Goal: Information Seeking & Learning: Learn about a topic

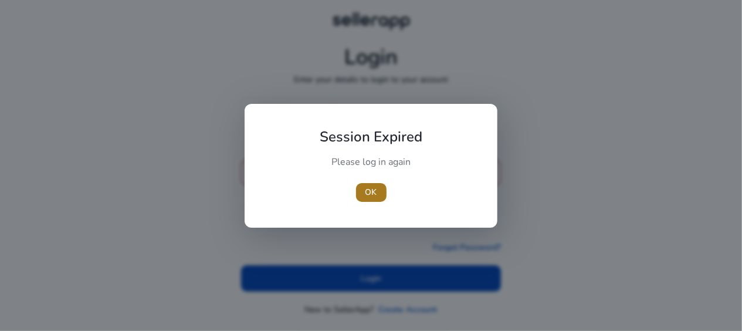
click at [372, 197] on span "OK" at bounding box center [371, 192] width 12 height 12
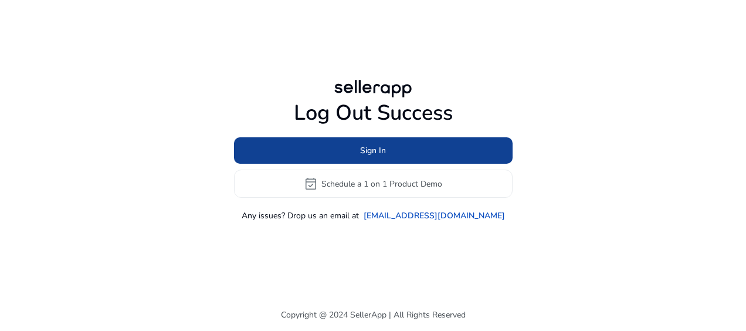
click at [376, 143] on span at bounding box center [373, 151] width 279 height 28
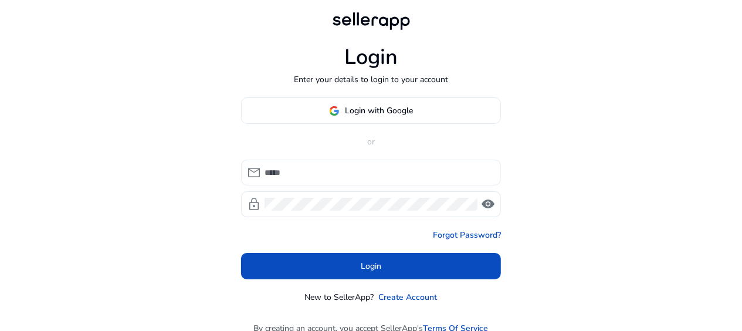
click at [338, 177] on input at bounding box center [378, 172] width 227 height 13
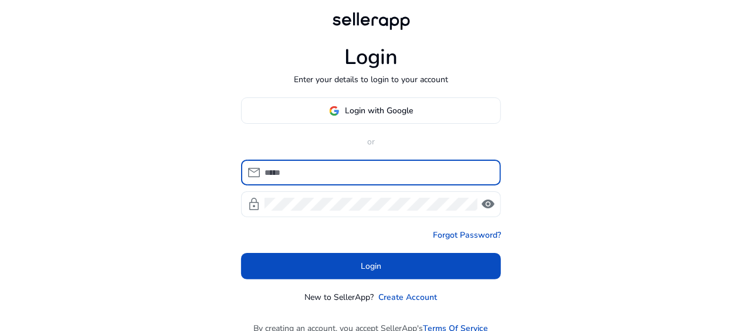
type input "**********"
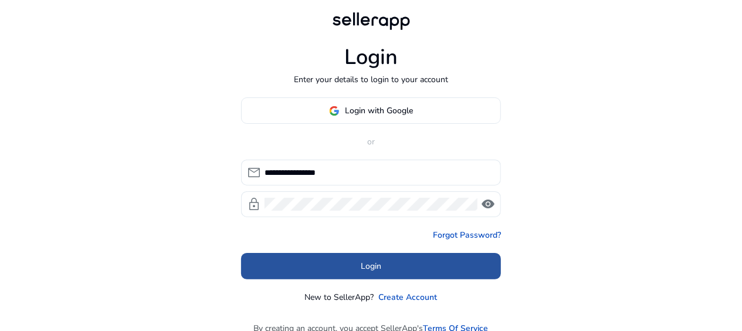
click at [365, 270] on span "Login" at bounding box center [371, 266] width 21 height 12
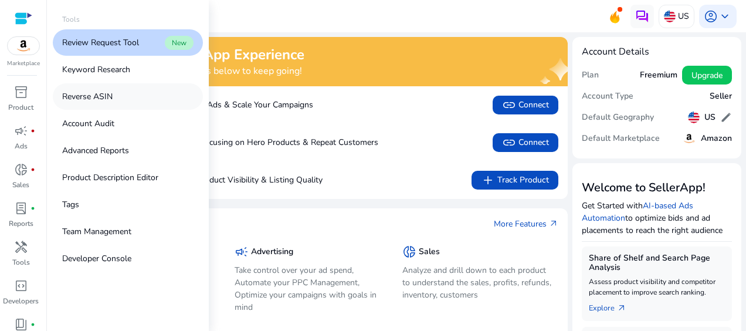
click at [84, 95] on p "Reverse ASIN" at bounding box center [87, 96] width 50 height 12
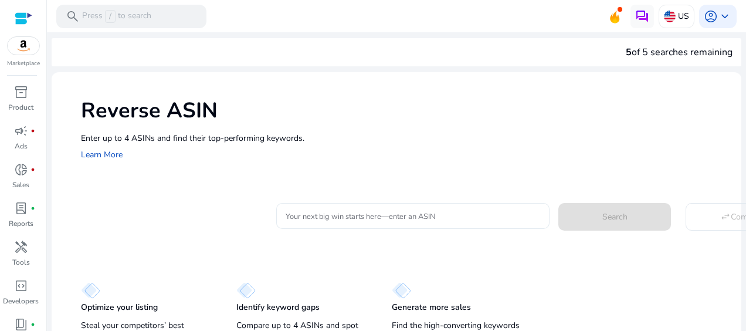
click at [292, 216] on input "Your next big win starts here—enter an ASIN" at bounding box center [413, 215] width 255 height 13
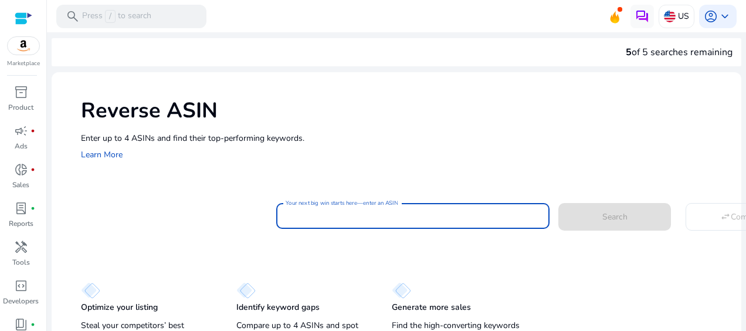
paste input "**********"
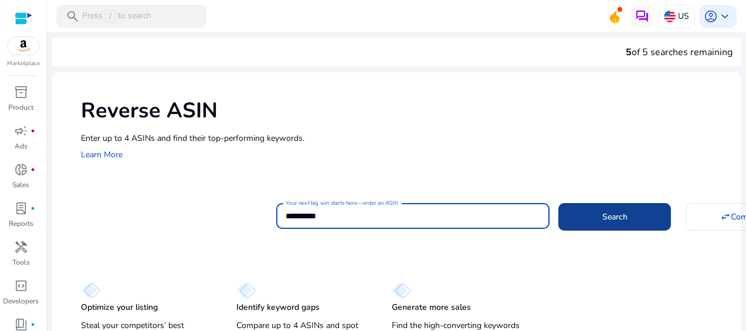
type input "**********"
click at [616, 221] on span "Search" at bounding box center [614, 217] width 25 height 12
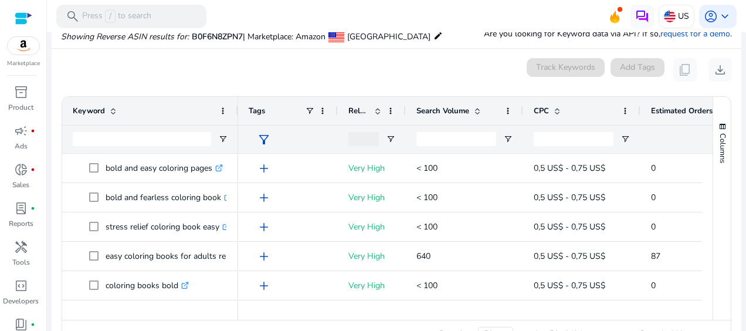
drag, startPoint x: 425, startPoint y: 113, endPoint x: 405, endPoint y: 113, distance: 20.0
click at [405, 113] on div at bounding box center [405, 111] width 5 height 28
drag, startPoint x: 638, startPoint y: 113, endPoint x: 618, endPoint y: 110, distance: 20.1
click at [618, 110] on div at bounding box center [620, 111] width 5 height 28
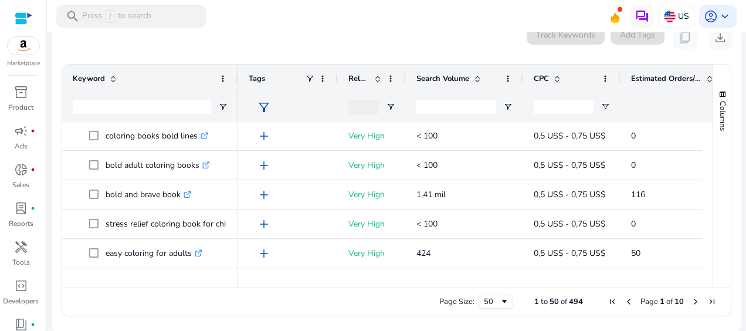
click at [691, 300] on span "Next Page" at bounding box center [695, 301] width 9 height 9
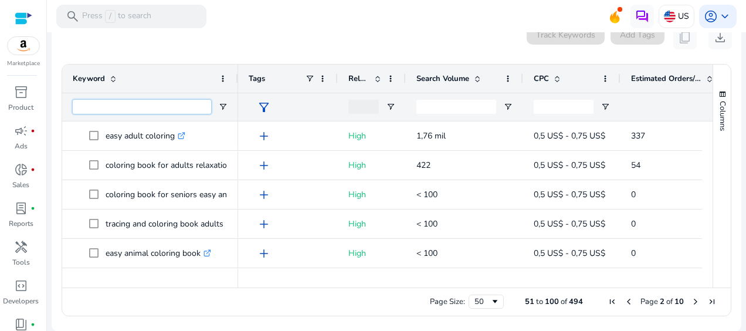
click at [179, 105] on input "Keyword Filter Input" at bounding box center [142, 107] width 138 height 14
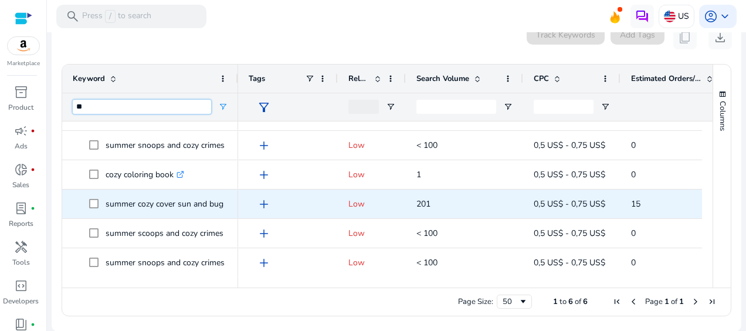
type input "*"
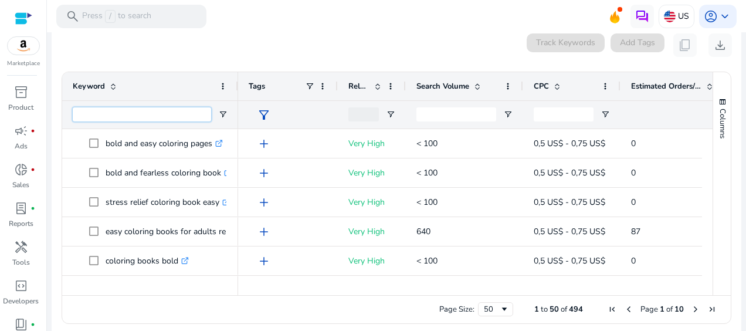
scroll to position [158, 0]
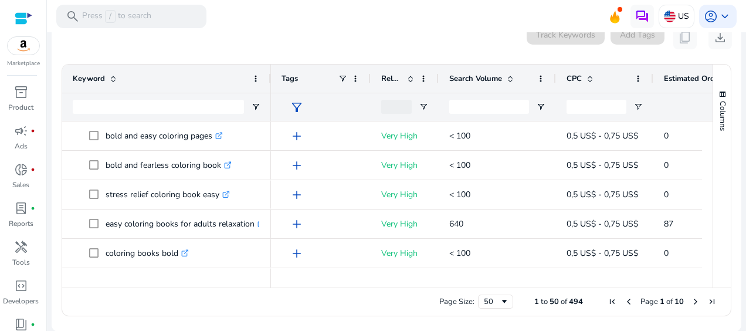
drag, startPoint x: 236, startPoint y: 83, endPoint x: 269, endPoint y: 93, distance: 34.3
click at [269, 93] on div "Keyword" at bounding box center [166, 93] width 209 height 56
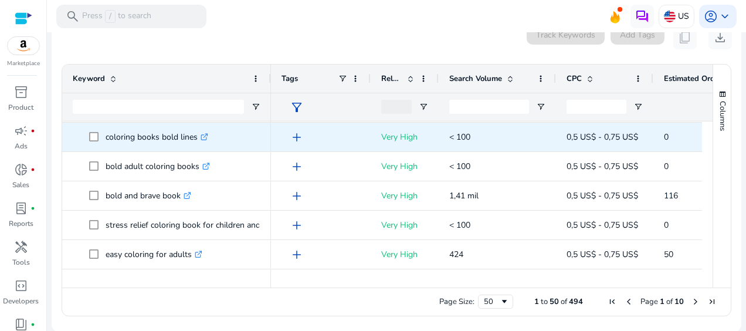
scroll to position [527, 0]
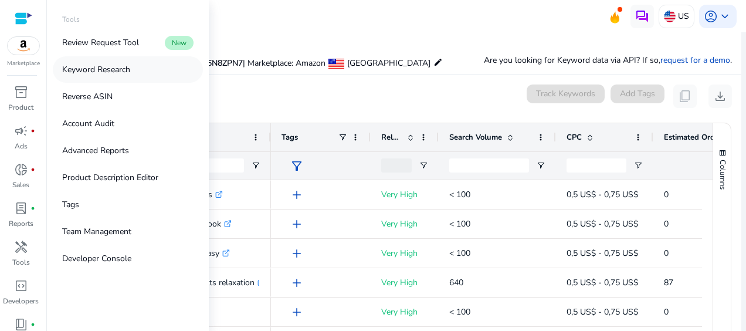
click at [116, 73] on p "Keyword Research" at bounding box center [96, 69] width 68 height 12
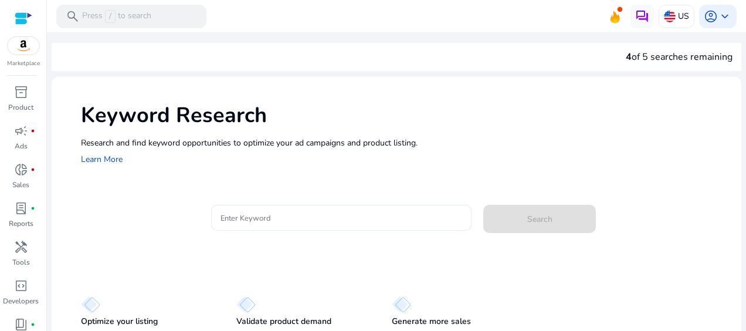
click at [233, 220] on input "Enter Keyword" at bounding box center [342, 217] width 242 height 13
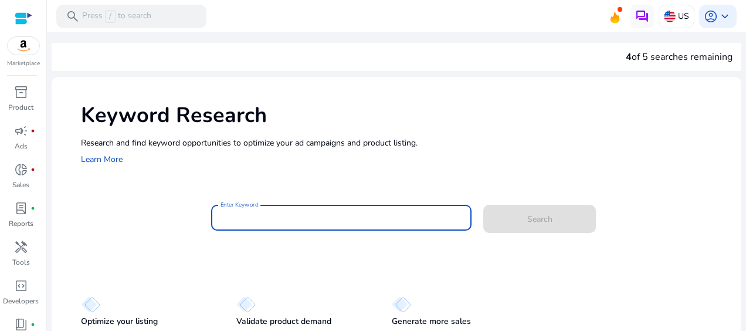
paste input "**********"
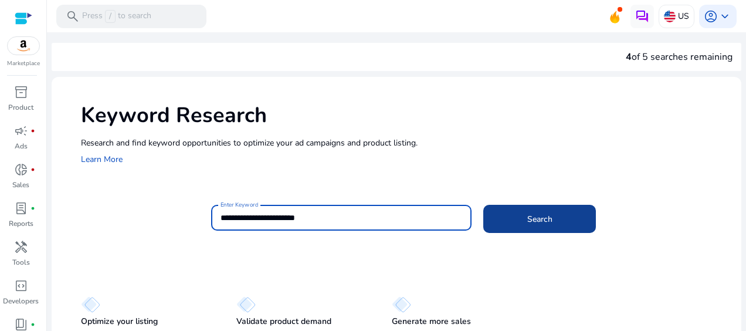
type input "**********"
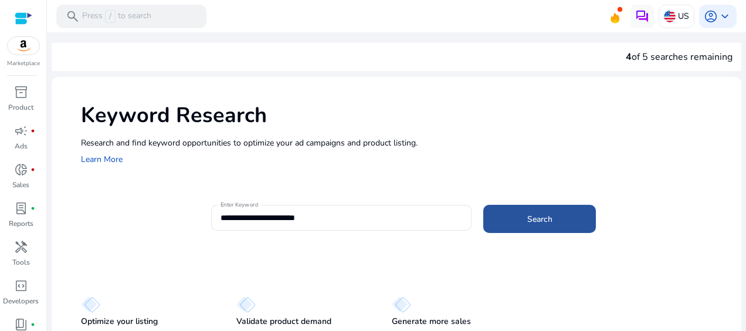
click at [544, 230] on span at bounding box center [539, 219] width 113 height 28
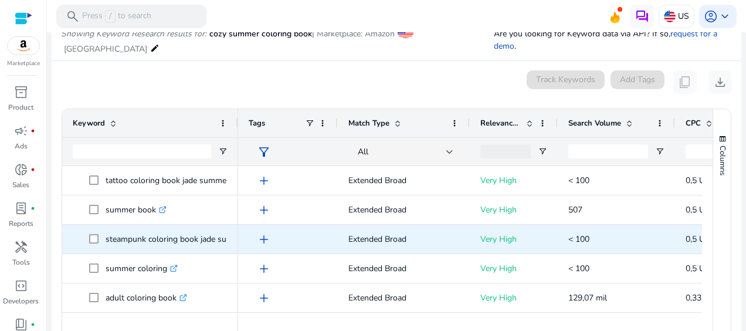
scroll to position [581, 0]
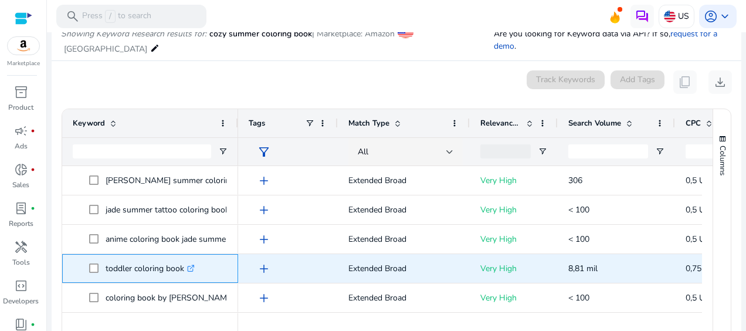
click at [193, 266] on icon at bounding box center [192, 267] width 4 height 4
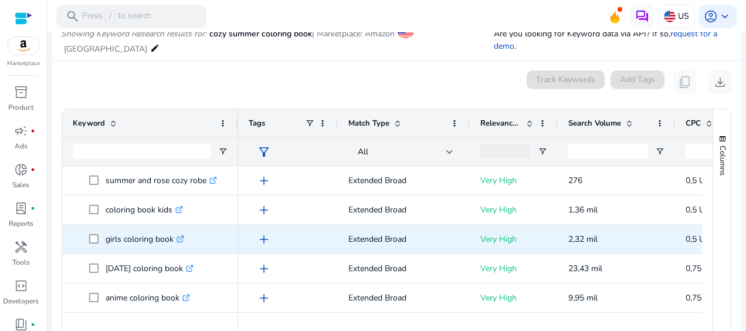
click at [178, 237] on icon at bounding box center [180, 239] width 6 height 6
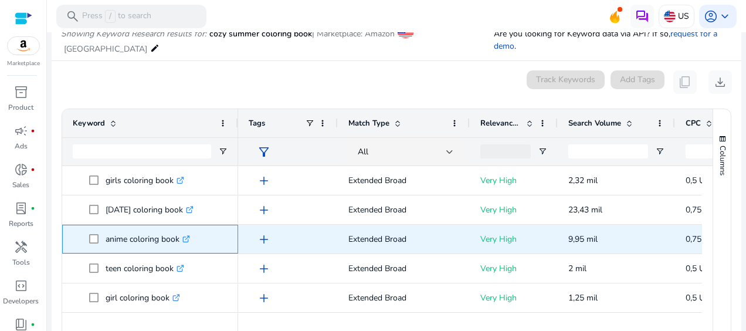
click at [185, 238] on icon at bounding box center [186, 239] width 6 height 6
